Goal: Find specific page/section: Find specific page/section

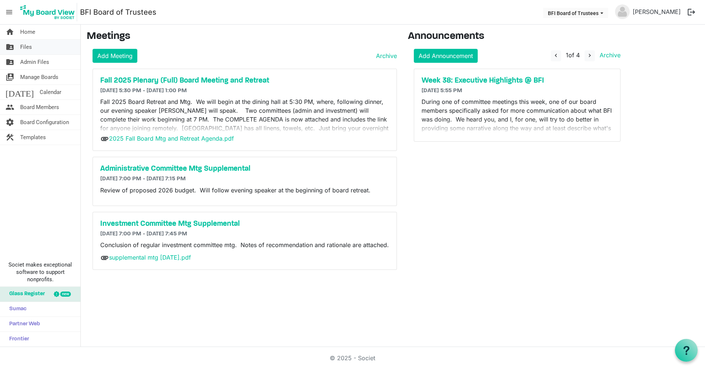
click at [25, 47] on span "Files" at bounding box center [26, 47] width 12 height 15
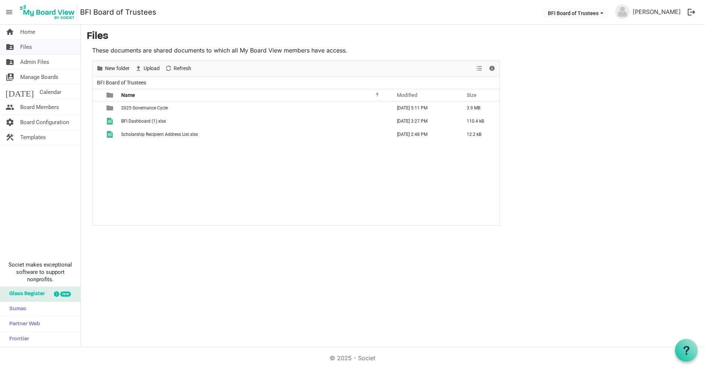
click at [31, 48] on span "Files" at bounding box center [26, 47] width 12 height 15
click at [144, 109] on span "2025 Governance Cycle" at bounding box center [144, 107] width 47 height 5
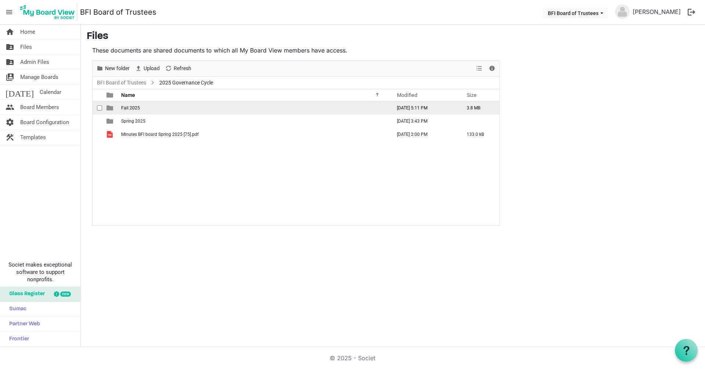
click at [132, 108] on span "Fall 2025" at bounding box center [130, 107] width 19 height 5
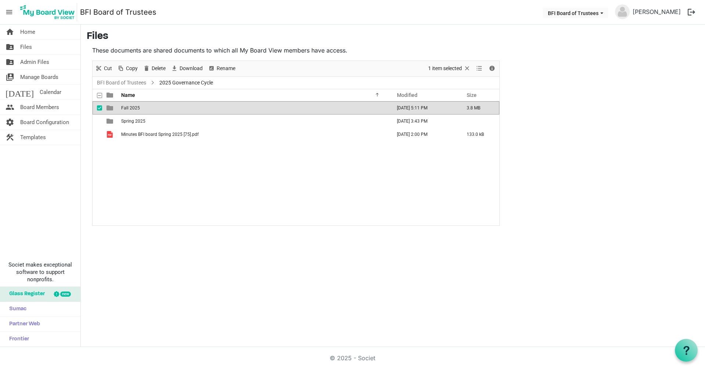
click at [132, 108] on span "Fall 2025" at bounding box center [130, 107] width 19 height 5
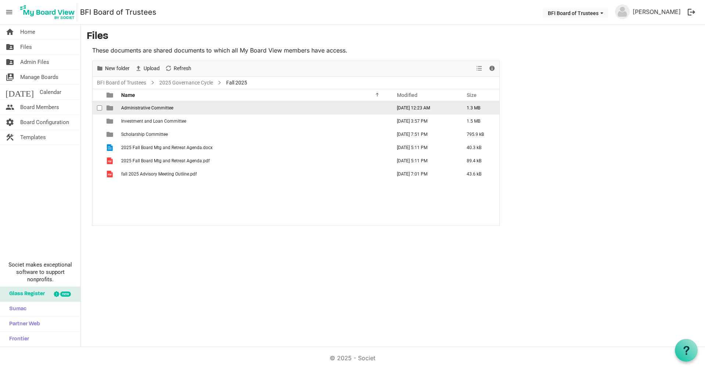
click at [136, 109] on span "Administrative Committee" at bounding box center [147, 107] width 52 height 5
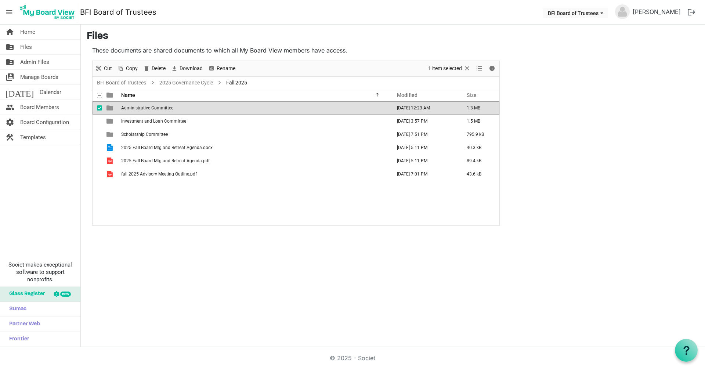
click at [136, 109] on span "Administrative Committee" at bounding box center [147, 107] width 52 height 5
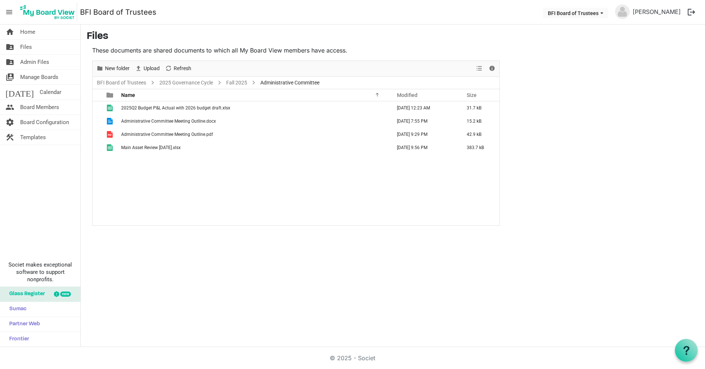
click at [367, 247] on div "home Home folder_shared Files folder_shared Admin Files switch_account Manage B…" at bounding box center [352, 186] width 705 height 322
click at [399, 221] on div "2025Q2 Budget P&L Actual with 2026 budget draft.xlsx [DATE] 12:23 AM 31.7 kB Ad…" at bounding box center [296, 163] width 407 height 124
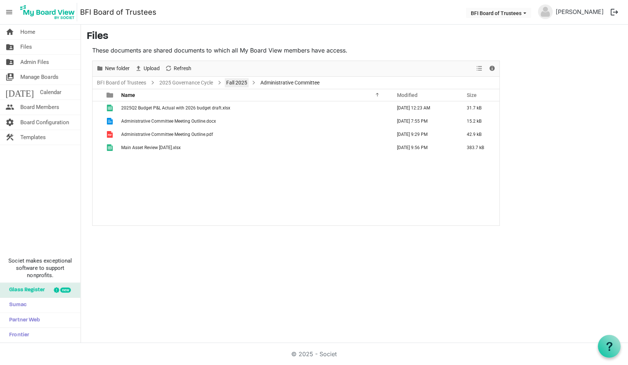
click at [240, 83] on link "Fall 2025" at bounding box center [237, 82] width 24 height 9
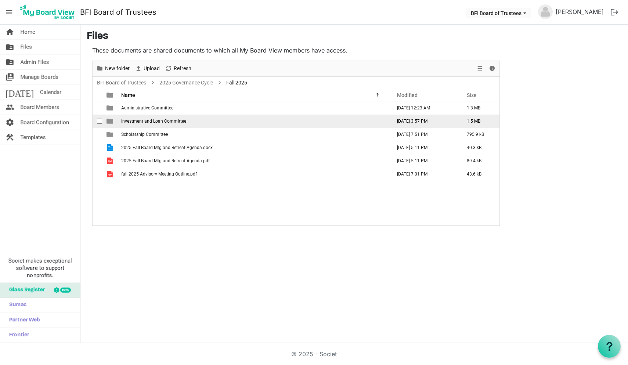
click at [141, 123] on span "Investment and Loan Committee" at bounding box center [153, 121] width 65 height 5
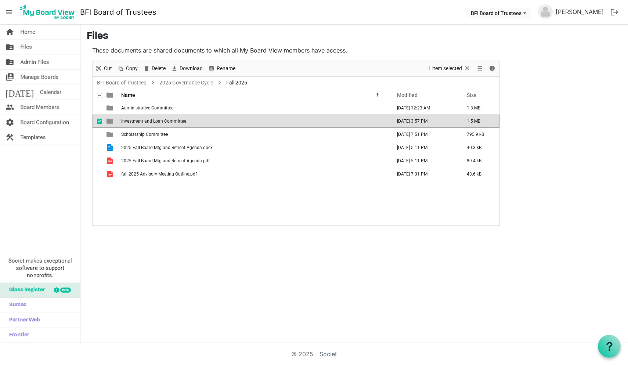
click at [141, 123] on span "Investment and Loan Committee" at bounding box center [153, 121] width 65 height 5
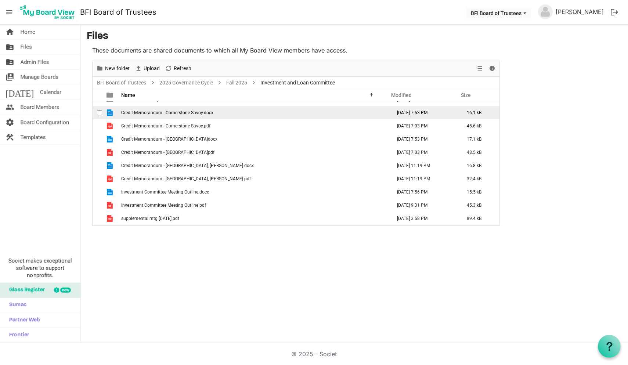
scroll to position [8, 0]
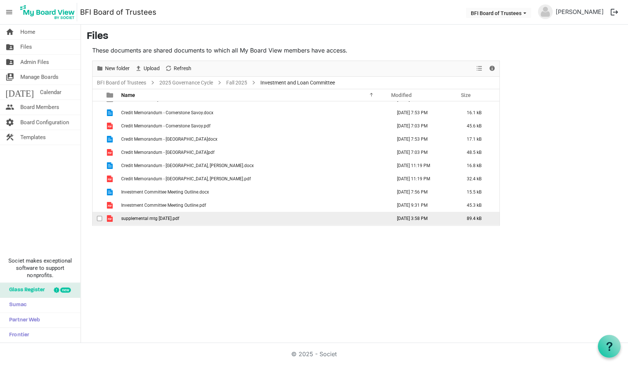
click at [145, 217] on span "supplemental mtg [DATE].pdf" at bounding box center [150, 218] width 58 height 5
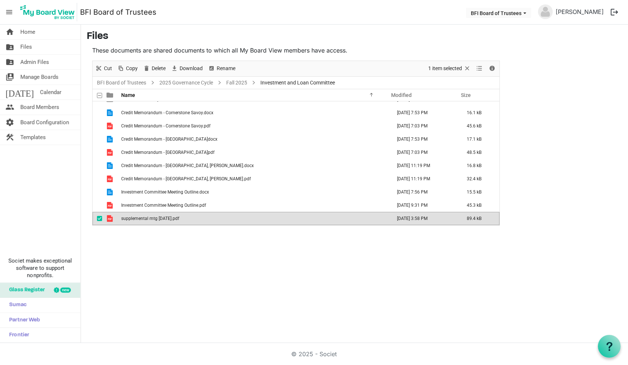
click at [145, 217] on span "supplemental mtg [DATE].pdf" at bounding box center [150, 218] width 58 height 5
